Goal: Task Accomplishment & Management: Manage account settings

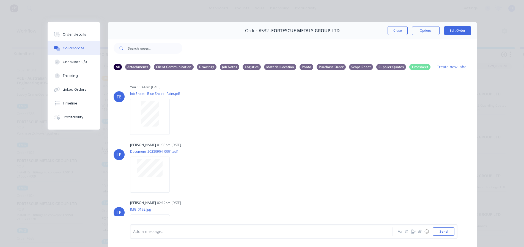
scroll to position [105, 0]
click at [391, 33] on button "Close" at bounding box center [398, 30] width 20 height 9
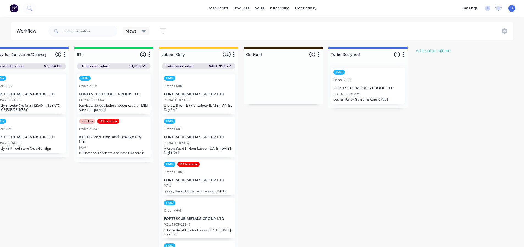
scroll to position [0, 873]
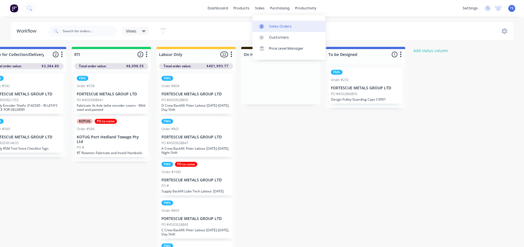
click at [271, 28] on div "Sales Orders" at bounding box center [280, 26] width 23 height 5
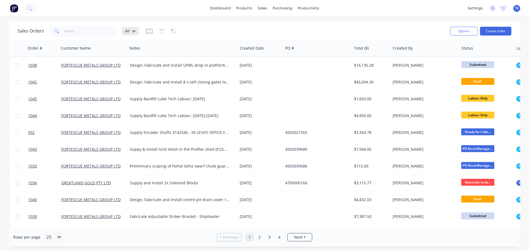
click at [135, 34] on div "All" at bounding box center [130, 31] width 17 height 8
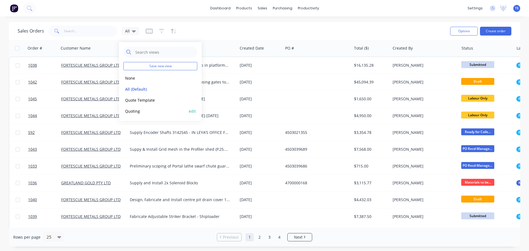
click at [135, 109] on button "Quoting" at bounding box center [154, 111] width 63 height 6
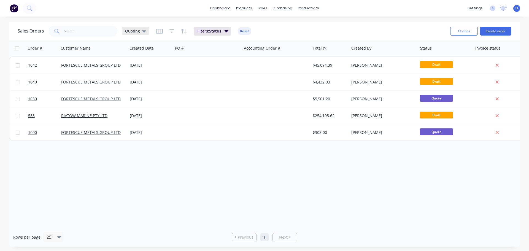
click at [145, 32] on icon at bounding box center [144, 31] width 4 height 6
click at [140, 98] on button "Quote Template" at bounding box center [154, 100] width 63 height 6
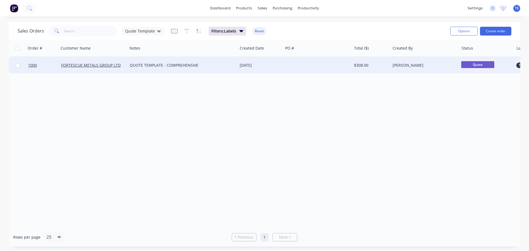
click at [210, 66] on div "QUOTE TEMPLATE - COMPREHENSIVE" at bounding box center [180, 65] width 100 height 6
click at [291, 64] on div at bounding box center [317, 65] width 69 height 17
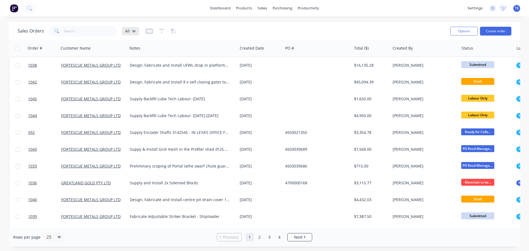
click at [131, 32] on div "All" at bounding box center [130, 31] width 11 height 5
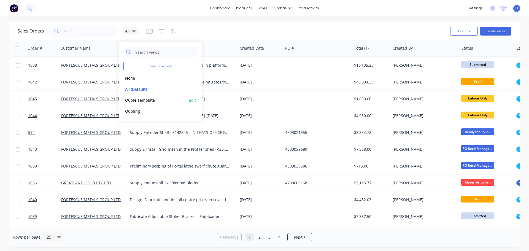
click at [142, 98] on button "Quote Template" at bounding box center [154, 100] width 63 height 6
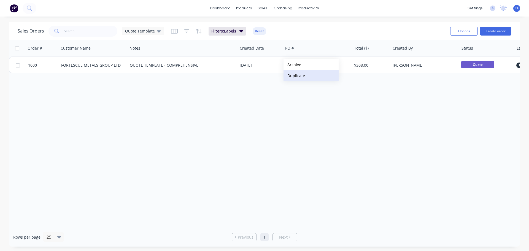
click at [303, 76] on button "Duplicate" at bounding box center [310, 75] width 55 height 11
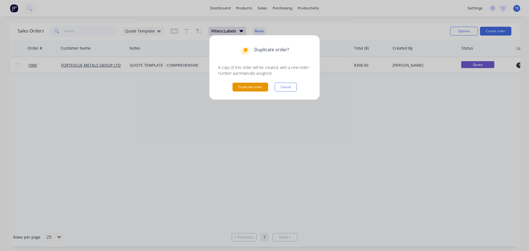
click at [252, 87] on button "Duplicate order" at bounding box center [250, 87] width 36 height 9
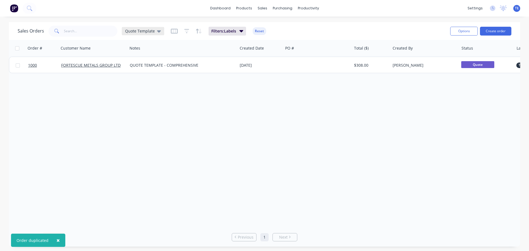
click at [157, 31] on icon at bounding box center [159, 31] width 4 height 6
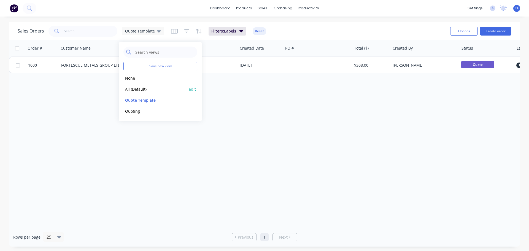
click at [138, 88] on button "All (Default)" at bounding box center [154, 89] width 63 height 6
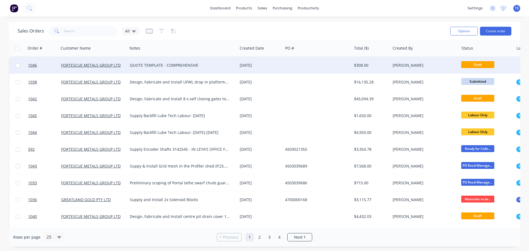
click at [179, 66] on div "QUOTE TEMPLATE - COMPREHENSIVE" at bounding box center [180, 65] width 100 height 6
click at [273, 64] on div "[DATE]" at bounding box center [259, 65] width 41 height 6
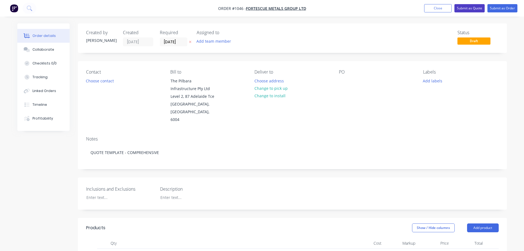
click at [473, 9] on button "Submit as Quote" at bounding box center [470, 8] width 30 height 8
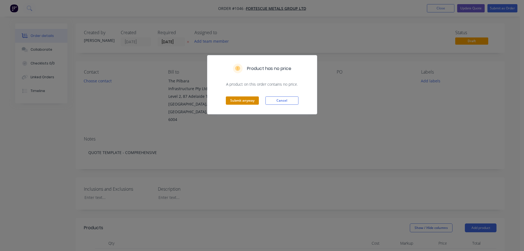
click at [243, 100] on button "Submit anyway" at bounding box center [242, 100] width 33 height 8
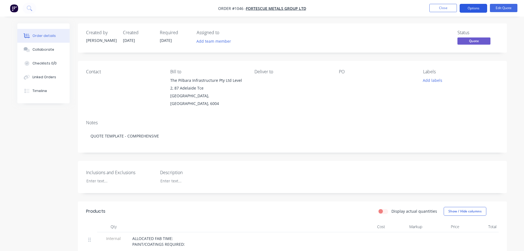
click at [473, 9] on button "Options" at bounding box center [474, 8] width 28 height 9
click at [339, 116] on div "Notes QUOTE TEMPLATE - COMPREHENSIVE" at bounding box center [292, 134] width 429 height 37
click at [93, 76] on div "Contact" at bounding box center [123, 88] width 75 height 38
click at [472, 10] on button "Options" at bounding box center [474, 8] width 28 height 9
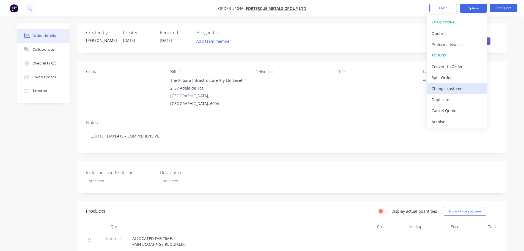
click at [450, 90] on div "Change customer" at bounding box center [457, 89] width 51 height 8
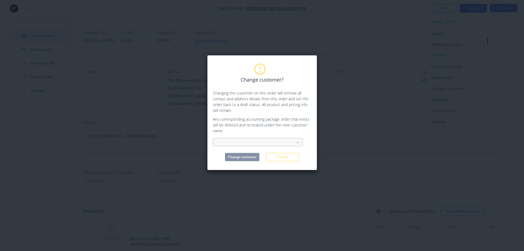
click at [238, 144] on div at bounding box center [254, 142] width 73 height 7
type input "for"
click at [243, 156] on div "FORTESCUE METALS GROUP LTD" at bounding box center [258, 154] width 90 height 10
click at [243, 156] on button "Change customer" at bounding box center [242, 157] width 34 height 8
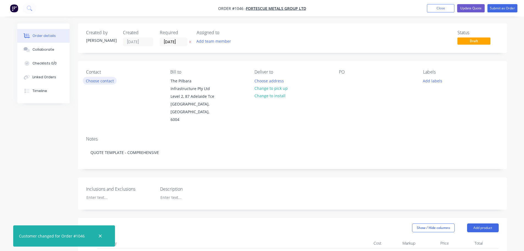
click at [91, 81] on button "Choose contact" at bounding box center [100, 80] width 34 height 7
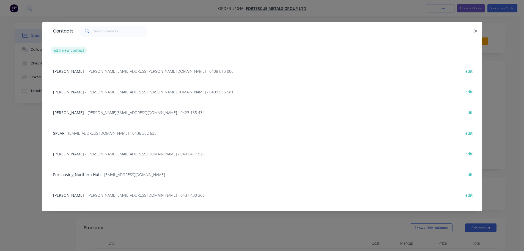
click at [75, 51] on button "add new contact" at bounding box center [69, 50] width 36 height 7
select select "AU"
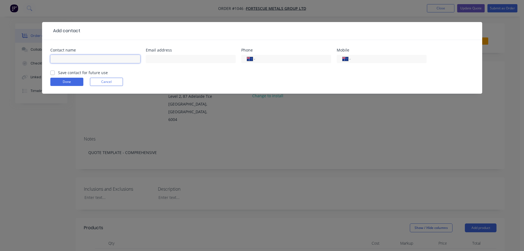
click at [77, 58] on input "text" at bounding box center [95, 59] width 90 height 8
paste input "[PERSON_NAME]"
type input "[PERSON_NAME]"
click at [165, 55] on input "text" at bounding box center [191, 59] width 90 height 8
paste input "[PERSON_NAME][EMAIL_ADDRESS][DOMAIN_NAME]"
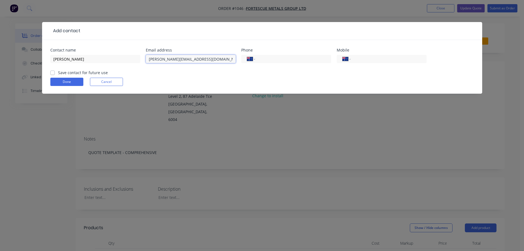
type input "[PERSON_NAME][EMAIL_ADDRESS][DOMAIN_NAME]"
click at [365, 62] on div "International [GEOGRAPHIC_DATA] [GEOGRAPHIC_DATA] [GEOGRAPHIC_DATA] [GEOGRAPHIC…" at bounding box center [382, 59] width 90 height 8
click at [365, 61] on input "tel" at bounding box center [388, 59] width 66 height 6
paste input "0427 387 333"
type input "0427 387 333"
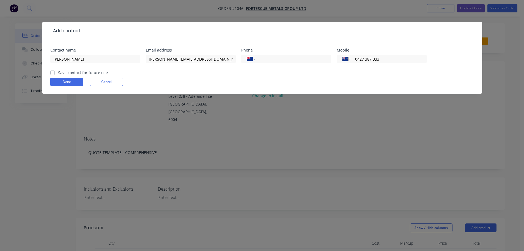
click at [58, 74] on label "Save contact for future use" at bounding box center [83, 73] width 50 height 6
click at [55, 74] on input "Save contact for future use" at bounding box center [52, 72] width 4 height 5
checkbox input "true"
click at [60, 81] on button "Done" at bounding box center [66, 82] width 33 height 8
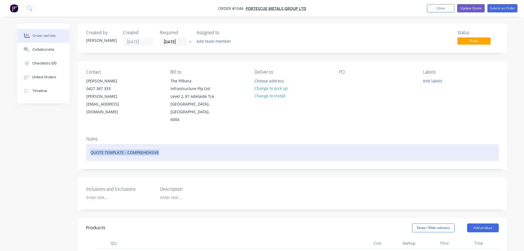
drag, startPoint x: 164, startPoint y: 142, endPoint x: 88, endPoint y: 141, distance: 75.7
click at [88, 144] on div "QUOTE TEMPLATE - COMPREHENSIVE" at bounding box center [292, 152] width 413 height 17
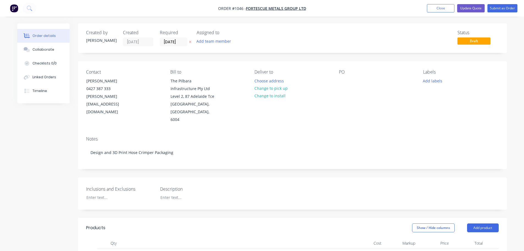
click at [43, 49] on div "Collaborate" at bounding box center [43, 49] width 22 height 5
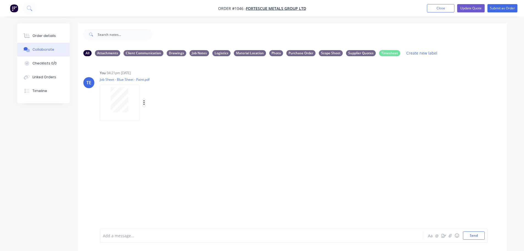
click at [144, 102] on icon "button" at bounding box center [144, 103] width 2 height 6
click at [162, 127] on button "Delete" at bounding box center [180, 130] width 62 height 12
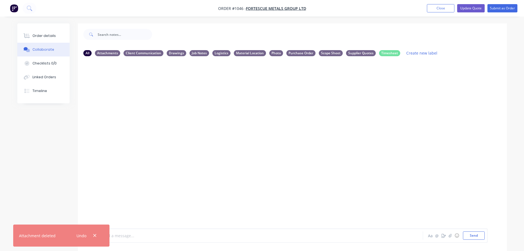
click at [144, 236] on div at bounding box center [246, 236] width 286 height 6
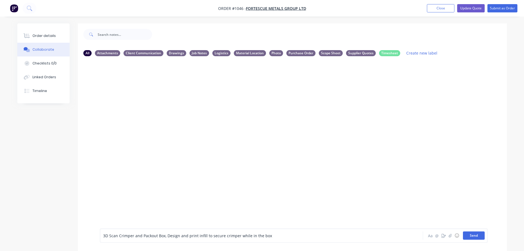
click at [471, 237] on button "Send" at bounding box center [474, 235] width 22 height 8
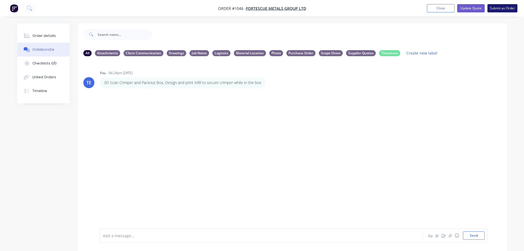
click at [494, 9] on button "Submit as Order" at bounding box center [503, 8] width 30 height 8
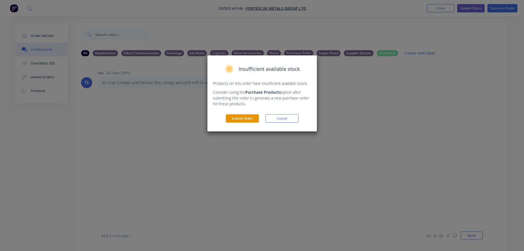
click at [248, 119] on button "Submit Order" at bounding box center [242, 118] width 33 height 8
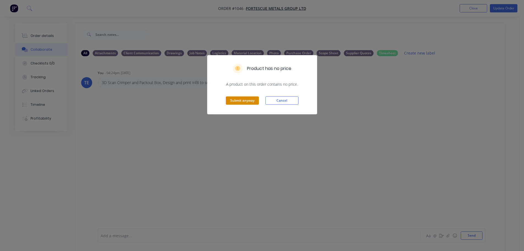
click at [243, 101] on button "Submit anyway" at bounding box center [242, 100] width 33 height 8
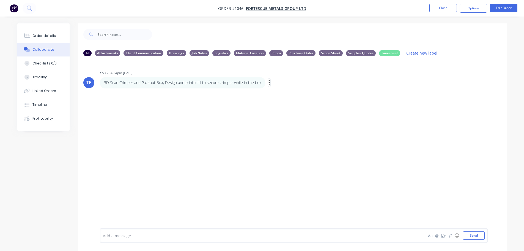
click at [269, 83] on icon "button" at bounding box center [270, 83] width 2 height 6
click at [274, 84] on button "Labels" at bounding box center [289, 83] width 35 height 9
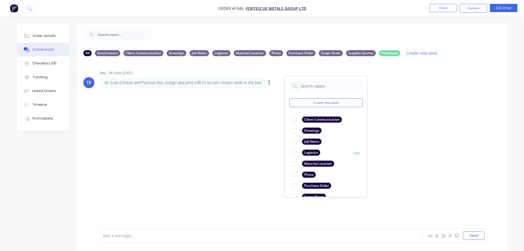
scroll to position [32, 0]
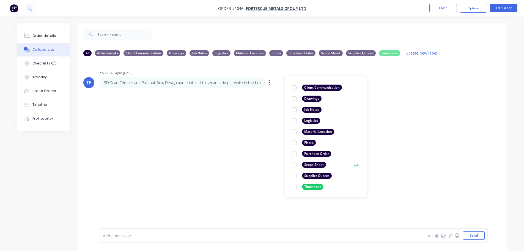
click at [317, 164] on div "Scope Sheet" at bounding box center [314, 165] width 24 height 6
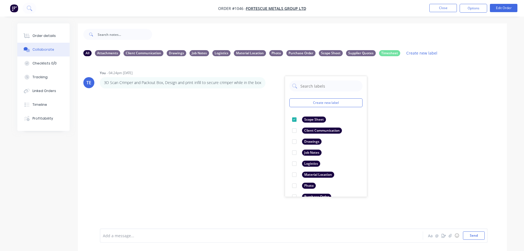
click at [268, 133] on div "TE You - 04:24pm [DATE] Create new label Scope Sheet edit Client Communication …" at bounding box center [292, 145] width 429 height 168
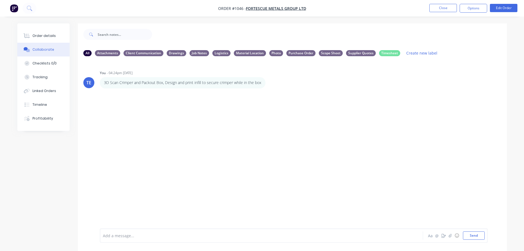
click at [270, 83] on div "Labels Edit Delete" at bounding box center [269, 83] width 3 height 0
click at [0, 0] on icon "button" at bounding box center [0, 0] width 0 height 0
click at [243, 119] on div "TE You - 04:24pm [DATE] 3D Scan Crimper and Packout Box, Design and print infil…" at bounding box center [292, 145] width 429 height 168
click at [37, 36] on div "Order details" at bounding box center [43, 35] width 23 height 5
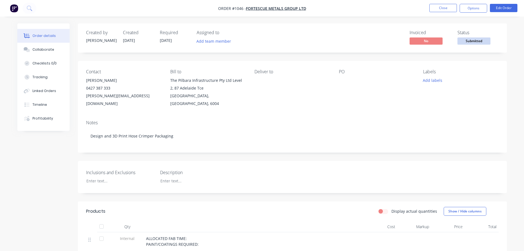
click at [465, 42] on span "Submitted" at bounding box center [474, 40] width 33 height 7
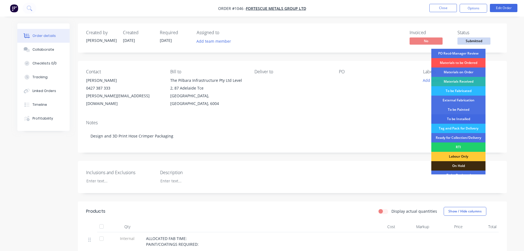
scroll to position [27, 0]
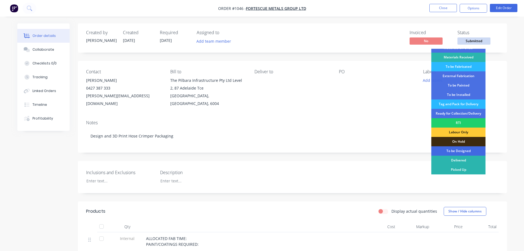
click at [453, 150] on div "To be Designed" at bounding box center [459, 150] width 54 height 9
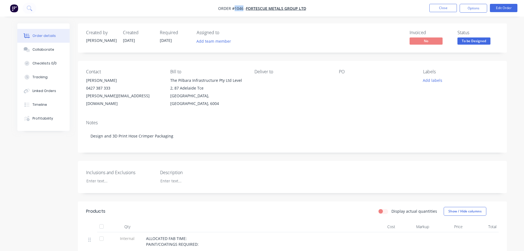
drag, startPoint x: 243, startPoint y: 9, endPoint x: 235, endPoint y: 9, distance: 8.3
click at [235, 9] on span "Order #1046 -" at bounding box center [232, 8] width 28 height 5
copy span "1046"
click at [37, 37] on div "Order details" at bounding box center [43, 35] width 23 height 5
click at [438, 10] on button "Close" at bounding box center [444, 8] width 28 height 8
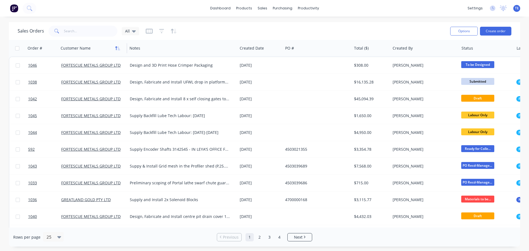
click at [117, 48] on icon "button" at bounding box center [117, 48] width 5 height 4
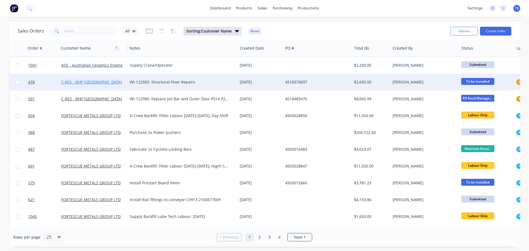
click at [103, 84] on link "C-RES - BHP [GEOGRAPHIC_DATA]" at bounding box center [91, 81] width 61 height 5
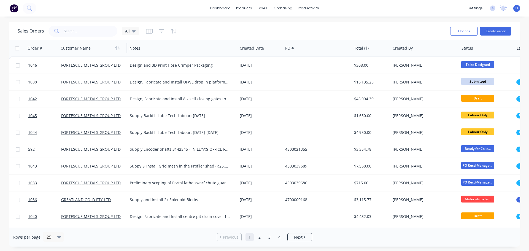
click at [79, 48] on div at bounding box center [91, 48] width 61 height 11
click at [118, 50] on button "button" at bounding box center [117, 48] width 8 height 8
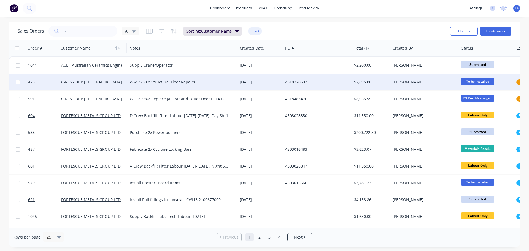
click at [211, 82] on div "WI-122583: Structural Floor Repairs" at bounding box center [180, 82] width 100 height 6
click at [248, 81] on div "[DATE]" at bounding box center [259, 82] width 41 height 6
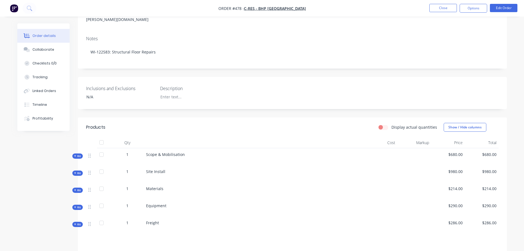
scroll to position [165, 0]
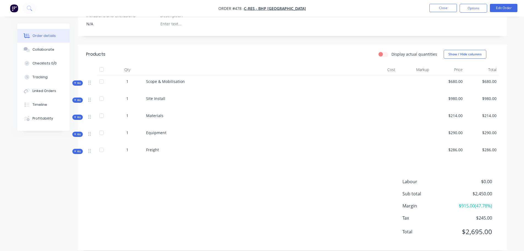
click at [74, 99] on icon at bounding box center [75, 100] width 2 height 3
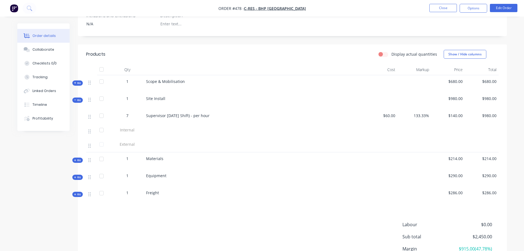
click at [76, 82] on icon at bounding box center [75, 83] width 2 height 2
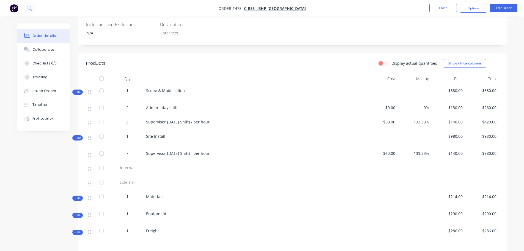
scroll to position [145, 0]
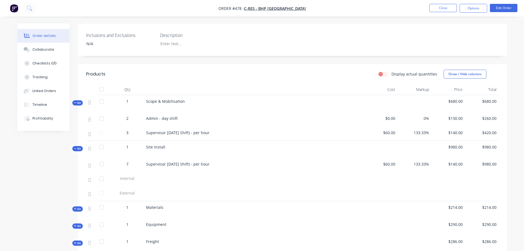
click at [190, 115] on div "Admin - day shift" at bounding box center [254, 118] width 216 height 6
click at [428, 115] on span "0%" at bounding box center [414, 118] width 29 height 6
click at [471, 10] on button "Options" at bounding box center [474, 8] width 28 height 9
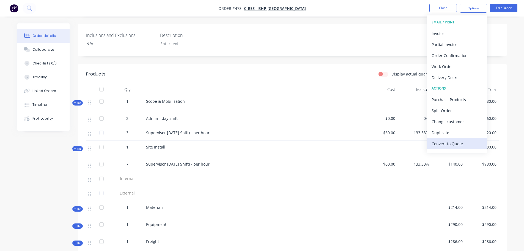
click at [450, 143] on div "Convert to Quote" at bounding box center [457, 144] width 51 height 8
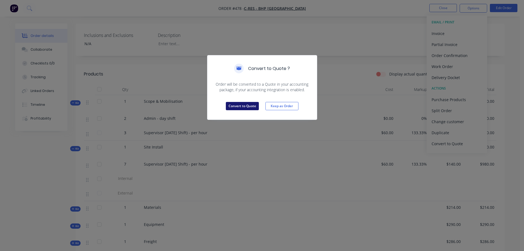
click at [233, 106] on button "Convert to Quote" at bounding box center [242, 106] width 33 height 8
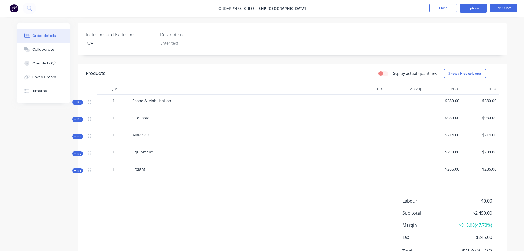
scroll to position [165, 0]
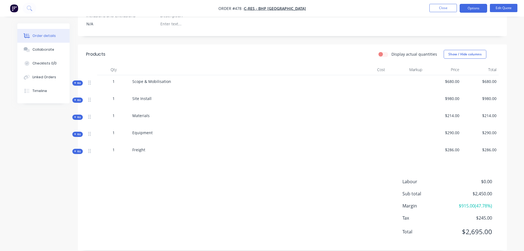
click at [75, 82] on icon at bounding box center [75, 83] width 2 height 2
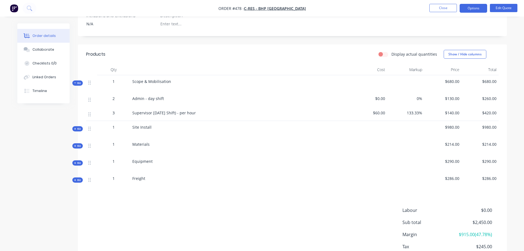
click at [378, 96] on span "$0.00" at bounding box center [369, 99] width 33 height 6
click at [379, 96] on span "$0.00" at bounding box center [369, 99] width 33 height 6
click at [383, 96] on span "$0.00" at bounding box center [369, 99] width 33 height 6
click at [362, 96] on span "$0.00" at bounding box center [369, 99] width 33 height 6
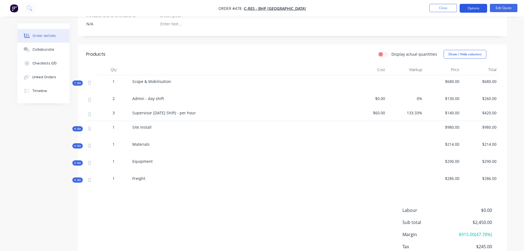
click at [473, 9] on button "Options" at bounding box center [474, 8] width 28 height 9
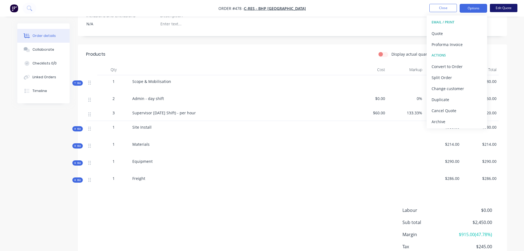
click at [495, 7] on button "Edit Quote" at bounding box center [504, 8] width 28 height 8
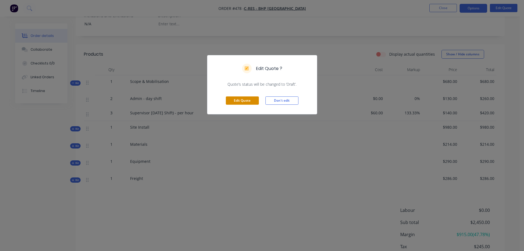
click at [240, 100] on button "Edit Quote" at bounding box center [242, 100] width 33 height 8
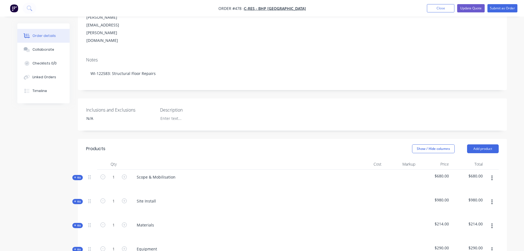
scroll to position [184, 0]
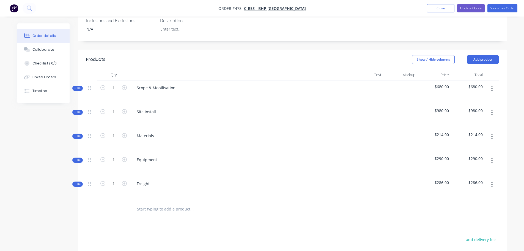
click at [78, 86] on span "Kit" at bounding box center [77, 88] width 7 height 4
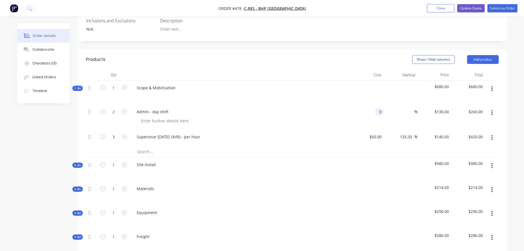
click at [376, 108] on div "0 0" at bounding box center [379, 112] width 9 height 8
type input "$60.00"
type input "$120.00"
click at [339, 117] on div at bounding box center [242, 121] width 211 height 8
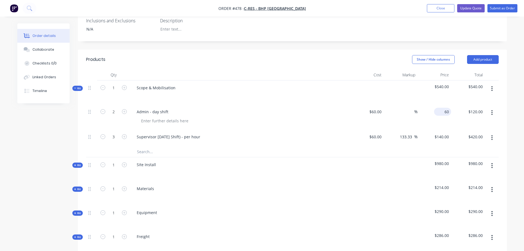
click at [442, 108] on div "60 $60.00" at bounding box center [442, 112] width 17 height 8
type input "130"
type input "116.67"
type input "$130.00"
type input "$260.00"
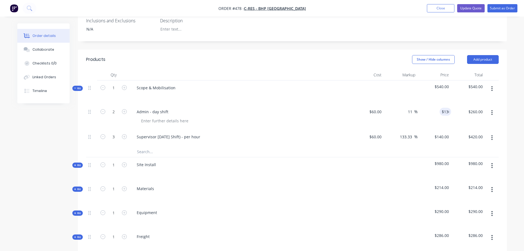
click at [321, 80] on div "Scope & Mobilisation" at bounding box center [240, 92] width 220 height 24
click at [78, 163] on span "Kit" at bounding box center [77, 165] width 7 height 4
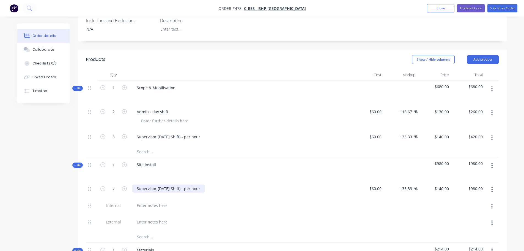
click at [156, 184] on div "Supervisor [DATE] Shift) - per hour" at bounding box center [168, 188] width 72 height 8
click at [140, 201] on div at bounding box center [152, 205] width 40 height 8
click at [145, 231] on input "text" at bounding box center [192, 236] width 110 height 11
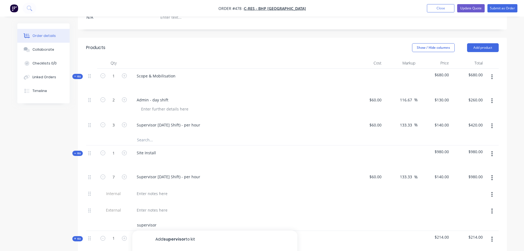
scroll to position [275, 0]
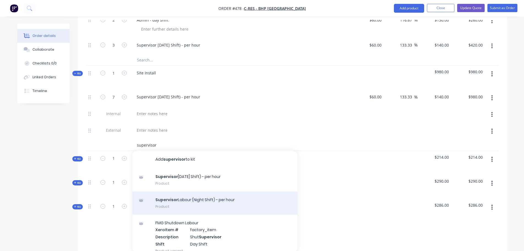
type input "supervisor"
click at [179, 191] on div "Supervisor Labour (Night Shift) - per hour Product" at bounding box center [214, 202] width 165 height 23
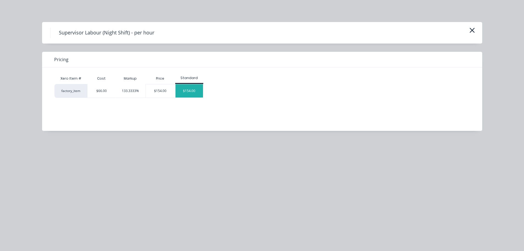
click at [187, 92] on div "$154.00" at bounding box center [190, 90] width 28 height 13
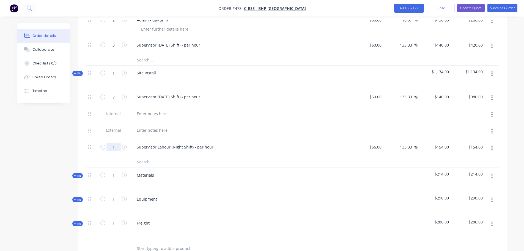
click at [115, 143] on input "1" at bounding box center [114, 147] width 14 height 8
type input "7"
type input "$1,078.00"
click at [284, 126] on div at bounding box center [240, 130] width 216 height 8
click at [492, 95] on icon "button" at bounding box center [492, 97] width 1 height 5
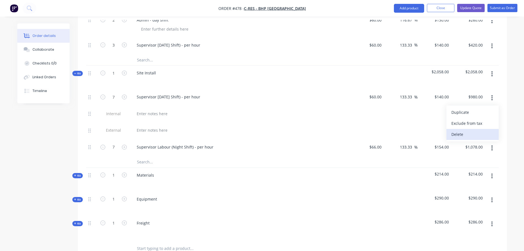
click at [461, 130] on div "Delete" at bounding box center [473, 134] width 42 height 8
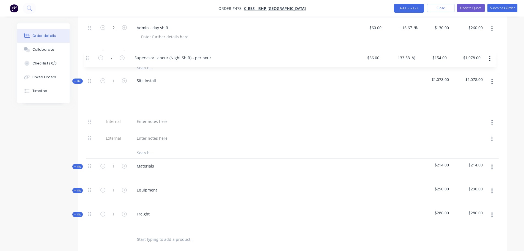
scroll to position [267, 0]
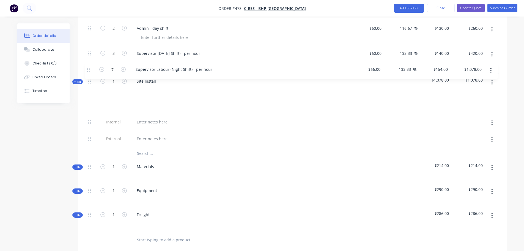
drag, startPoint x: 89, startPoint y: 99, endPoint x: 88, endPoint y: 67, distance: 31.7
click at [88, 98] on div "Internal External 7 Supervisor Labour (Night Shift) - per hour $66.00 $66.00 13…" at bounding box center [292, 123] width 413 height 50
click at [491, 134] on button "button" at bounding box center [492, 139] width 13 height 10
click at [492, 103] on icon "button" at bounding box center [492, 105] width 1 height 5
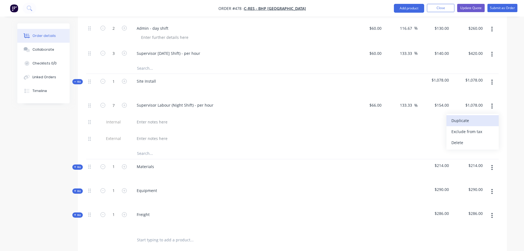
click at [466, 116] on div "Duplicate" at bounding box center [473, 120] width 42 height 8
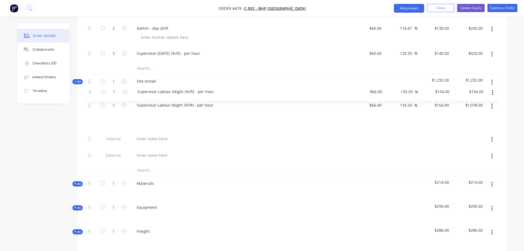
drag, startPoint x: 89, startPoint y: 125, endPoint x: 90, endPoint y: 88, distance: 37.5
click at [90, 98] on div "7 Supervisor Labour (Night Shift) - per hour $66.00 $66.00 133.33 133.33 % $154…" at bounding box center [292, 131] width 413 height 67
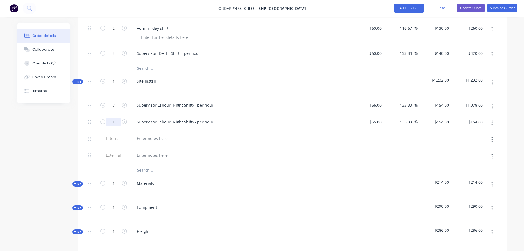
click at [115, 118] on input "1" at bounding box center [114, 122] width 14 height 8
type input "8"
type input "$1,232.00"
click at [203, 118] on div "Supervisor Labour (Night Shift) - per hour" at bounding box center [175, 122] width 86 height 8
drag, startPoint x: 211, startPoint y: 92, endPoint x: 170, endPoint y: 94, distance: 41.1
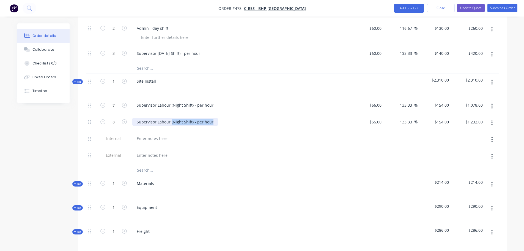
click at [170, 118] on div "Supervisor Labour (Night Shift) - per hour" at bounding box center [175, 122] width 86 height 8
click at [443, 118] on input "154" at bounding box center [446, 122] width 9 height 8
type input "140"
type input "112.12"
type input "$140.00"
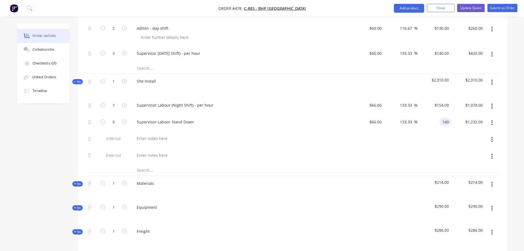
type input "$1,120.00"
click at [331, 118] on div "Supervisor Labour Stand Down" at bounding box center [240, 122] width 216 height 8
click at [159, 77] on div "Site Install" at bounding box center [146, 81] width 28 height 8
click at [50, 142] on div "Created by [PERSON_NAME] Created [DATE] Required [DATE] Assigned to Add team me…" at bounding box center [262, 81] width 490 height 650
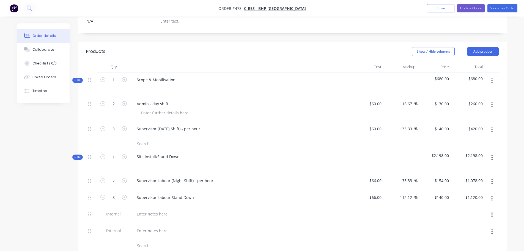
scroll to position [0, 0]
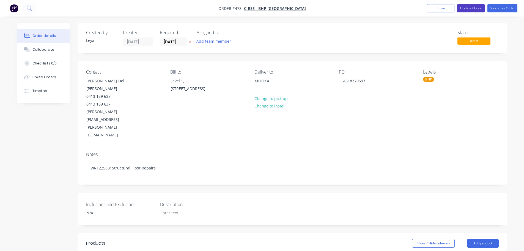
click at [470, 10] on button "Update Quote" at bounding box center [471, 8] width 28 height 8
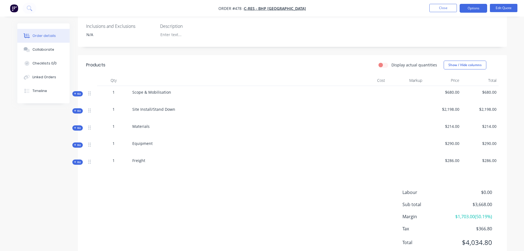
scroll to position [165, 0]
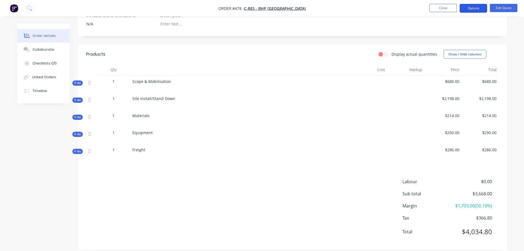
click at [470, 8] on button "Options" at bounding box center [474, 8] width 28 height 9
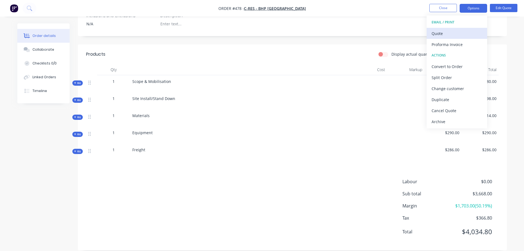
click at [446, 32] on div "Quote" at bounding box center [457, 33] width 51 height 8
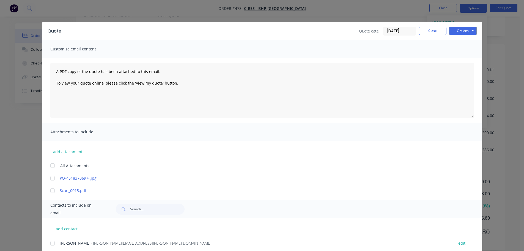
click at [483, 32] on div "Quote Quote date [DATE] Close Options Preview Print Email Customise email conte…" at bounding box center [262, 125] width 524 height 251
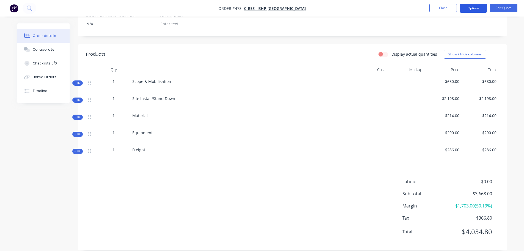
click at [476, 5] on button "Options" at bounding box center [474, 8] width 28 height 9
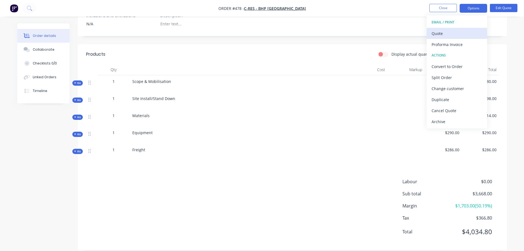
click at [449, 31] on div "Quote" at bounding box center [457, 33] width 51 height 8
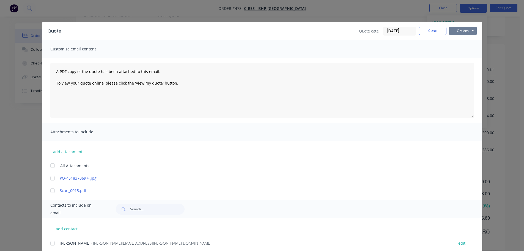
click at [468, 29] on button "Options" at bounding box center [464, 31] width 28 height 8
click at [461, 41] on button "Preview" at bounding box center [467, 40] width 35 height 9
click at [427, 31] on button "Close" at bounding box center [433, 31] width 28 height 8
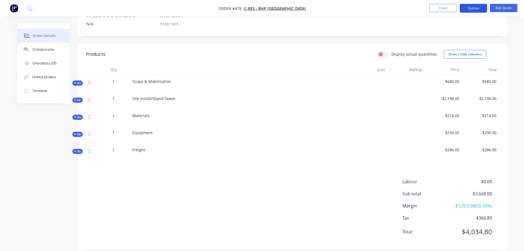
click at [468, 10] on button "Options" at bounding box center [474, 8] width 28 height 9
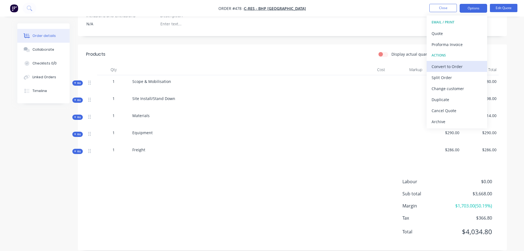
click at [451, 66] on div "Convert to Order" at bounding box center [457, 66] width 51 height 8
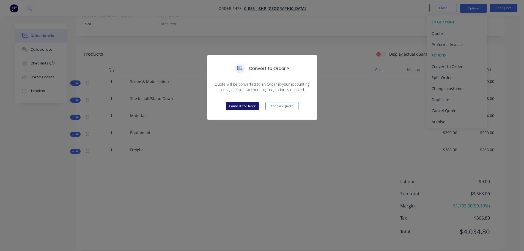
click at [241, 106] on button "Convert to Order" at bounding box center [242, 106] width 33 height 8
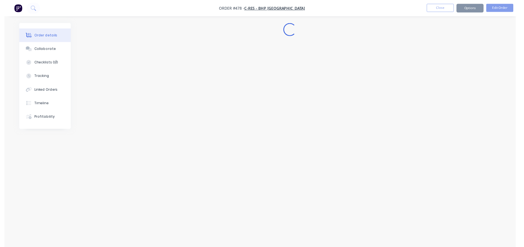
scroll to position [0, 0]
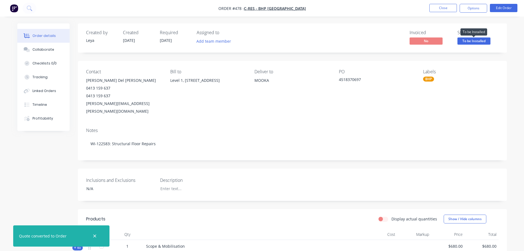
click at [472, 38] on span "To be Installed" at bounding box center [474, 40] width 33 height 7
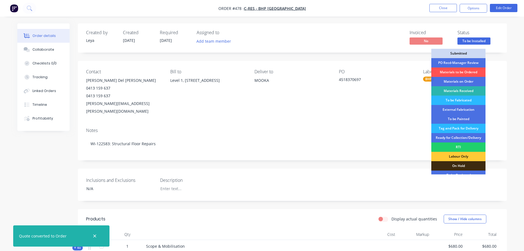
click at [453, 53] on div "Submitted" at bounding box center [459, 53] width 54 height 9
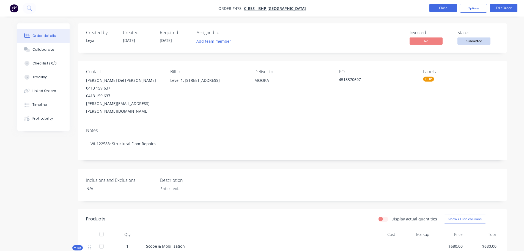
click at [442, 11] on button "Close" at bounding box center [444, 8] width 28 height 8
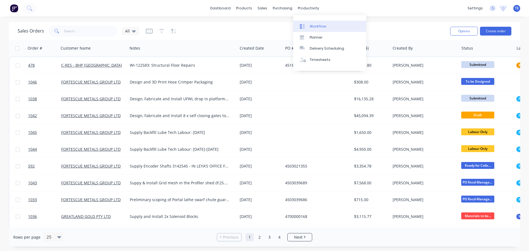
click at [313, 27] on div "Workflow" at bounding box center [317, 26] width 17 height 5
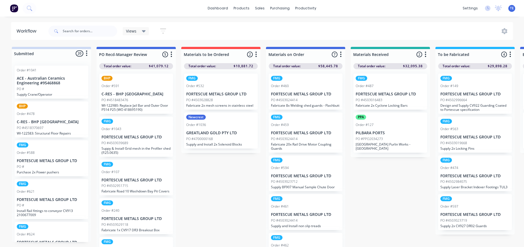
click at [49, 119] on p "C-RES - BHP [GEOGRAPHIC_DATA]" at bounding box center [51, 121] width 69 height 5
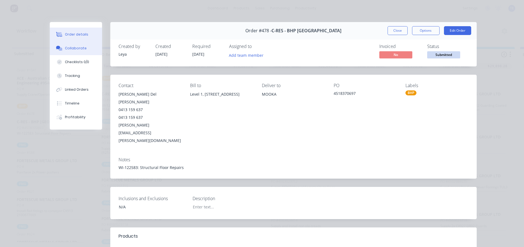
click at [72, 48] on div "Collaborate" at bounding box center [76, 48] width 22 height 5
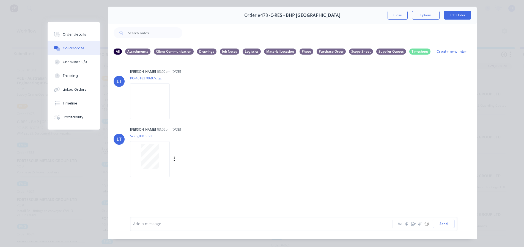
scroll to position [29, 0]
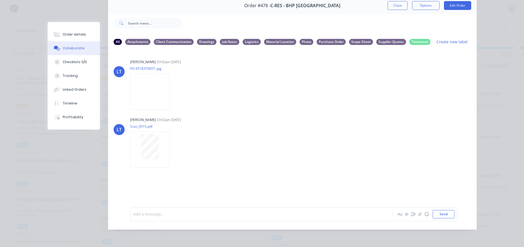
click at [194, 215] on div at bounding box center [254, 214] width 241 height 6
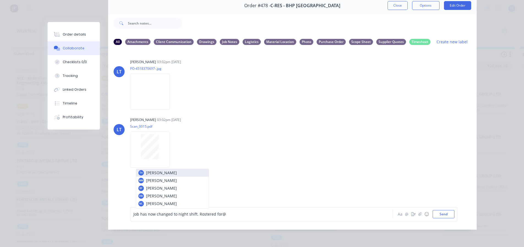
click at [225, 215] on div "Job has now changed to night shift. Rostered for @" at bounding box center [254, 214] width 241 height 6
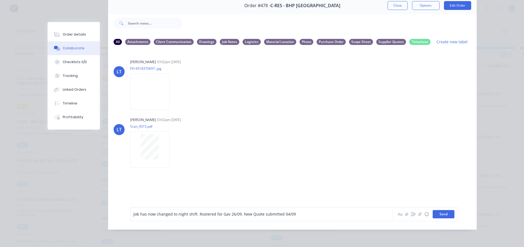
click at [441, 213] on button "Send" at bounding box center [444, 214] width 22 height 8
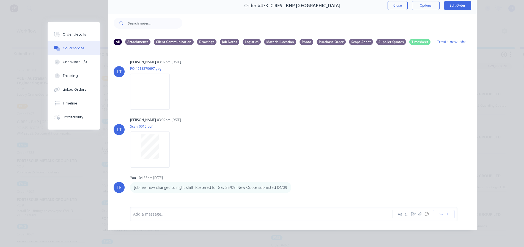
click at [88, 193] on div "Order #478 - C-RES - BHP [GEOGRAPHIC_DATA] Close Options Edit Order All Attachm…" at bounding box center [262, 113] width 429 height 232
click at [73, 105] on div "Timeline" at bounding box center [70, 103] width 15 height 5
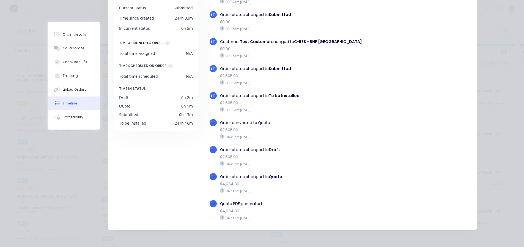
scroll to position [0, 0]
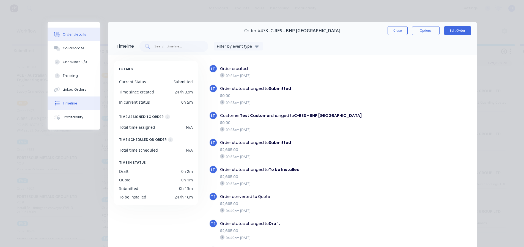
click at [67, 34] on div "Order details" at bounding box center [74, 34] width 23 height 5
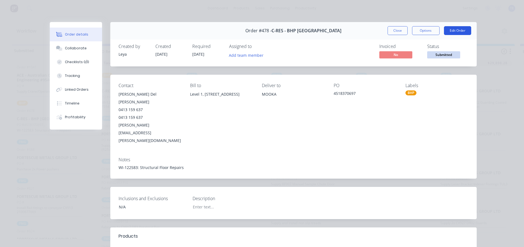
click at [454, 30] on button "Edit Order" at bounding box center [457, 30] width 27 height 9
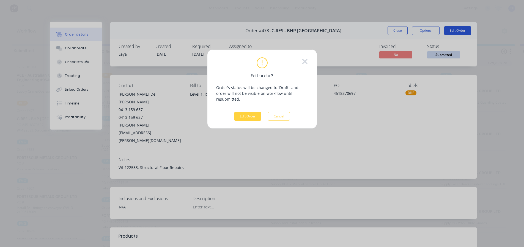
scroll to position [3, 0]
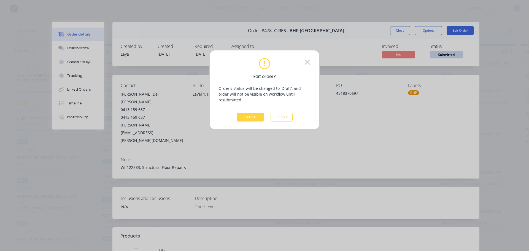
click at [434, 61] on div "Edit order? Order's status will be changed to 'Draft', and order will not be vi…" at bounding box center [264, 125] width 529 height 251
click at [446, 56] on div "Edit order? Order's status will be changed to 'Draft', and order will not be vi…" at bounding box center [264, 125] width 529 height 251
click at [283, 113] on button "Cancel" at bounding box center [281, 117] width 22 height 9
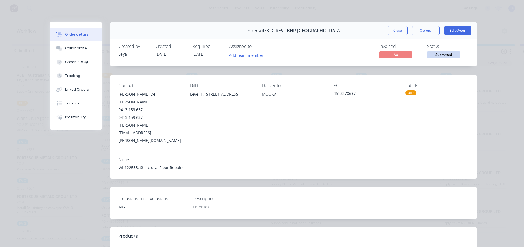
click at [442, 52] on span "Submitted" at bounding box center [443, 54] width 33 height 7
click at [308, 17] on div "Order details Collaborate Checklists 0/0 Tracking Linked Orders Timeline Profit…" at bounding box center [262, 123] width 524 height 247
click at [304, 12] on div "Order details Collaborate Checklists 0/0 Tracking Linked Orders Timeline Profit…" at bounding box center [262, 123] width 524 height 247
